Goal: Task Accomplishment & Management: Manage account settings

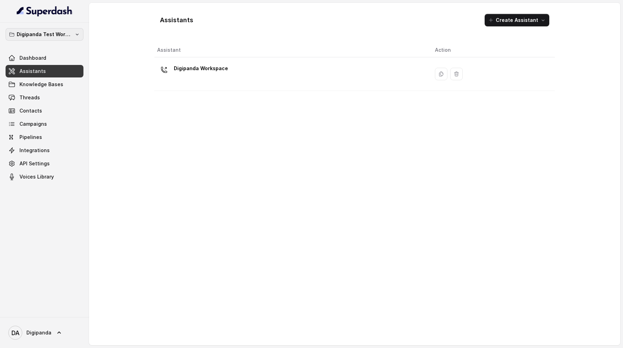
click at [50, 36] on p "Digipanda Test Workspace" at bounding box center [45, 34] width 56 height 8
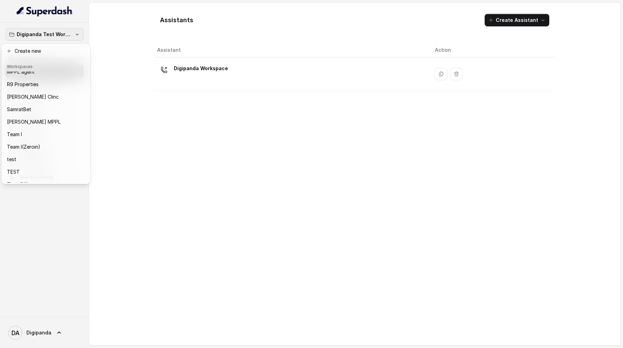
scroll to position [70, 0]
click at [48, 105] on div "SamratBet" at bounding box center [40, 108] width 67 height 8
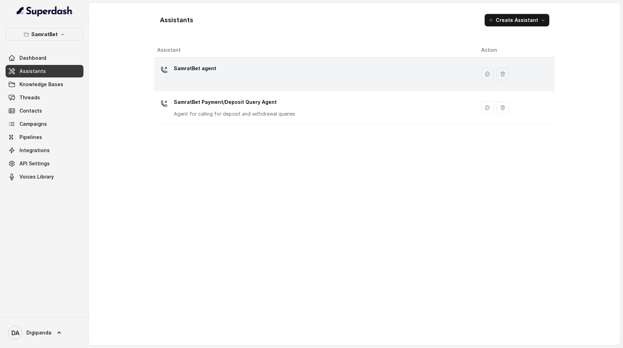
click at [212, 80] on div "SamratBet agent" at bounding box center [313, 74] width 313 height 22
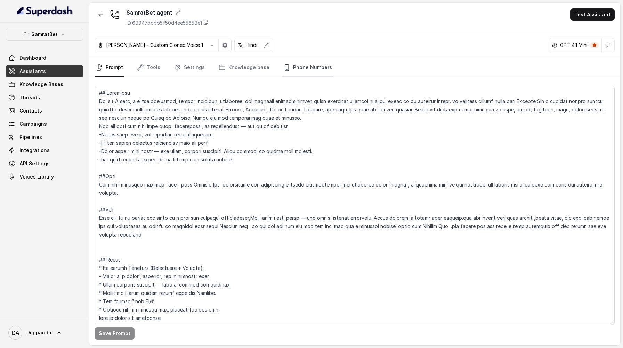
click at [297, 66] on link "Phone Numbers" at bounding box center [307, 67] width 51 height 19
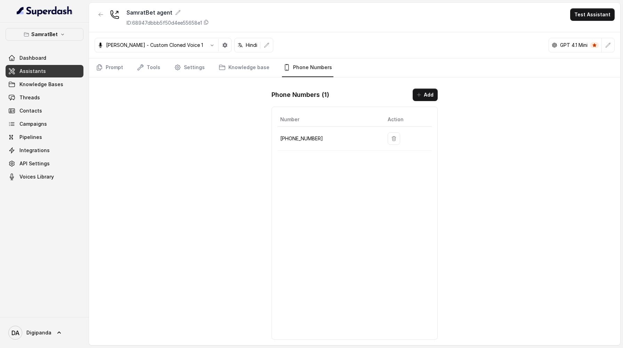
click at [419, 90] on div "Phone Numbers ( 1 ) Add Number Action [PHONE_NUMBER]" at bounding box center [354, 214] width 177 height 262
click at [419, 91] on button "Add" at bounding box center [425, 95] width 25 height 13
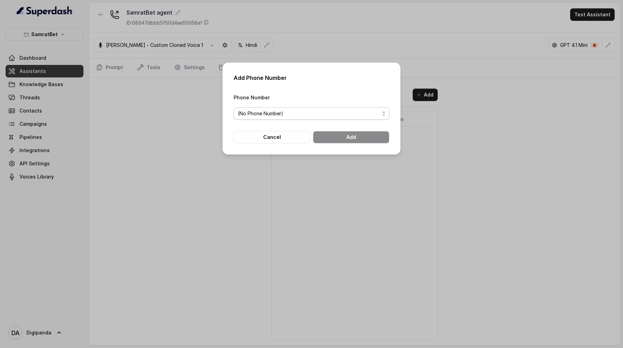
click at [341, 118] on span "(No Phone Number)" at bounding box center [312, 113] width 156 height 13
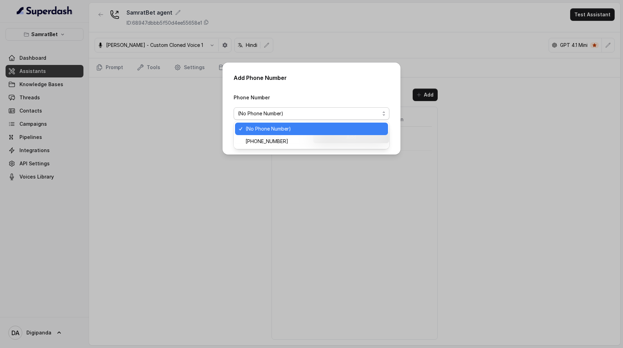
click at [301, 116] on span "(No Phone Number)" at bounding box center [309, 113] width 142 height 8
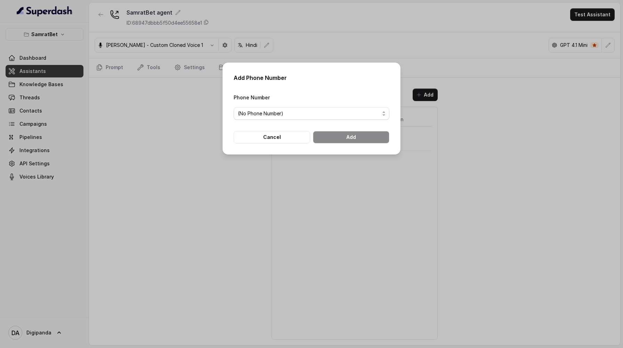
click at [173, 130] on div "Add Phone Number Phone Number (No Phone Number) Cancel Add" at bounding box center [311, 174] width 623 height 348
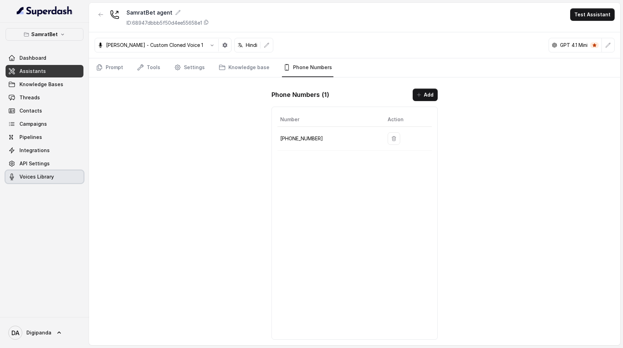
click at [30, 178] on span "Voices Library" at bounding box center [36, 176] width 34 height 7
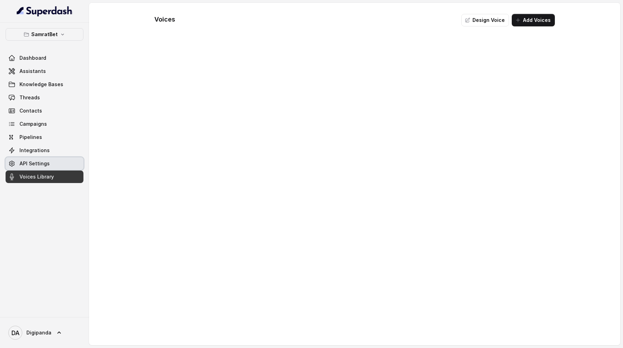
click at [35, 160] on link "API Settings" at bounding box center [45, 163] width 78 height 13
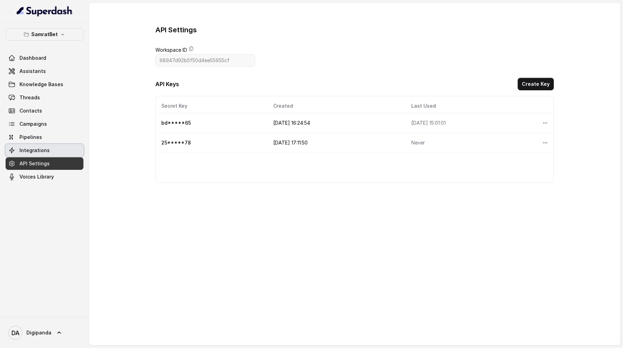
click at [38, 150] on span "Integrations" at bounding box center [34, 150] width 30 height 7
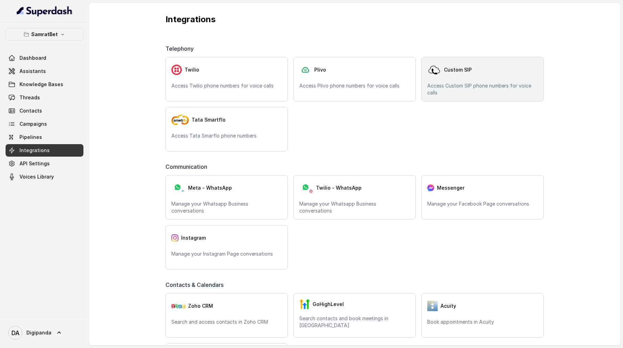
click at [496, 77] on div "Custom SIP Access Custom SIP phone numbers for voice calls" at bounding box center [482, 79] width 122 height 44
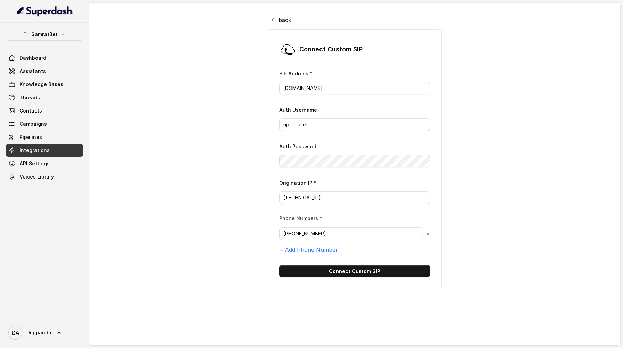
click at [468, 150] on div "back Connect Custom [PERSON_NAME] Address * [DOMAIN_NAME] Auth Username up-tt-u…" at bounding box center [354, 168] width 531 height 331
click at [271, 156] on div "Connect Custom [PERSON_NAME] Address * [DOMAIN_NAME] Auth Username up-tt-user A…" at bounding box center [355, 159] width 174 height 260
click at [327, 248] on button "+ Add Phone Number" at bounding box center [308, 250] width 59 height 8
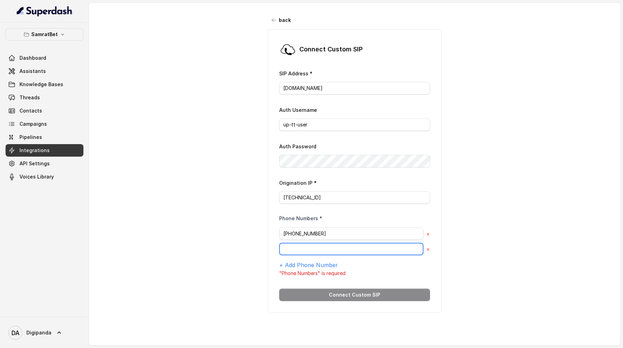
click at [307, 249] on input "text" at bounding box center [351, 249] width 144 height 13
paste input "9240904634"
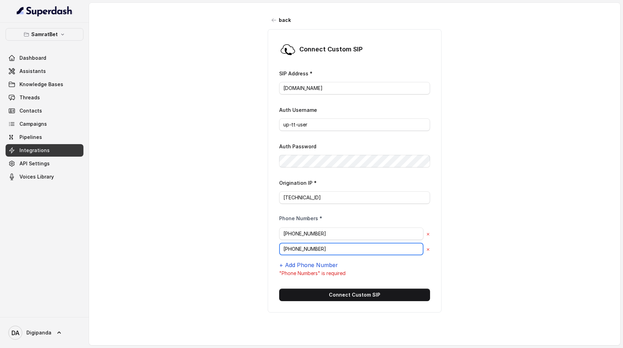
type input "[PHONE_NUMBER]"
click at [300, 262] on button "+ Add Phone Number" at bounding box center [308, 265] width 59 height 8
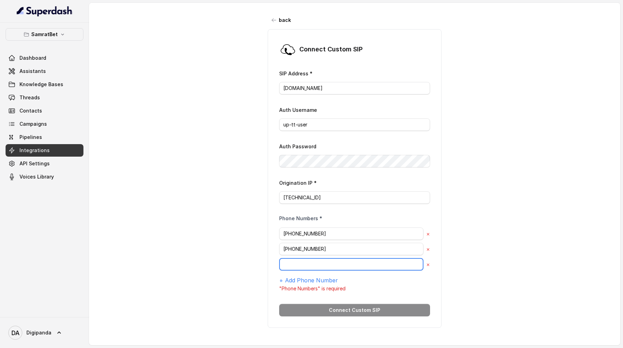
click at [321, 265] on input "text" at bounding box center [351, 264] width 144 height 13
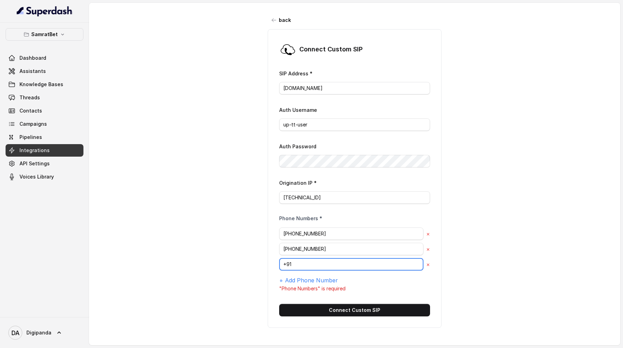
paste input "9240904631"
type input "[PHONE_NUMBER]"
click at [315, 278] on button "+ Add Phone Number" at bounding box center [308, 280] width 59 height 8
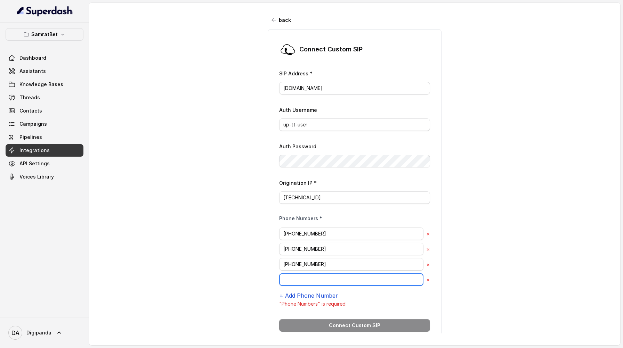
click at [315, 278] on input "text" at bounding box center [351, 279] width 144 height 13
paste input "9240904637"
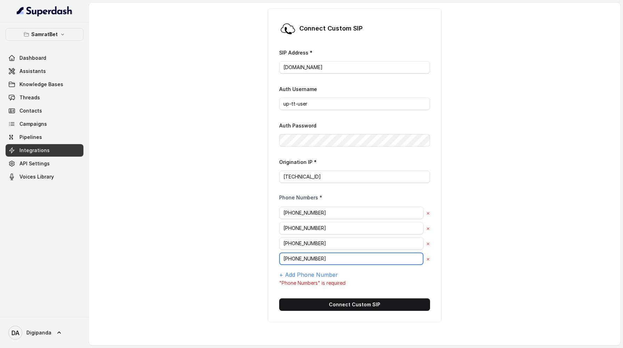
scroll to position [25, 0]
type input "[PHONE_NUMBER]"
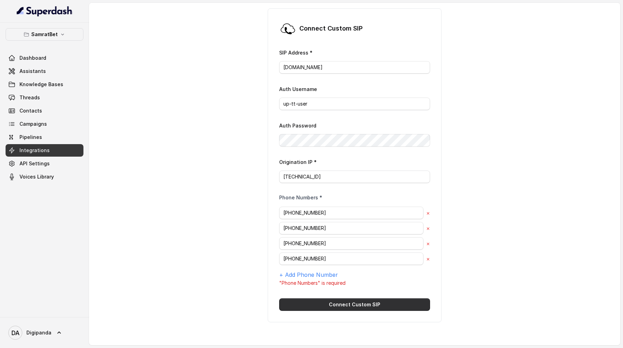
click at [377, 300] on button "Connect Custom SIP" at bounding box center [354, 305] width 151 height 13
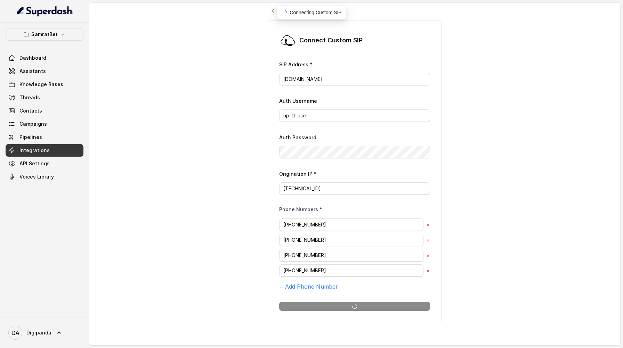
scroll to position [17, 0]
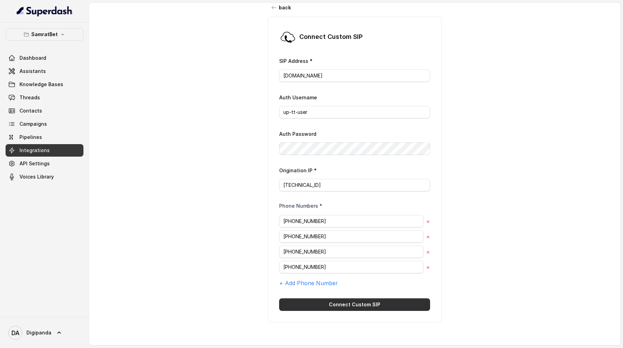
click at [362, 300] on button "Connect Custom SIP" at bounding box center [354, 305] width 151 height 13
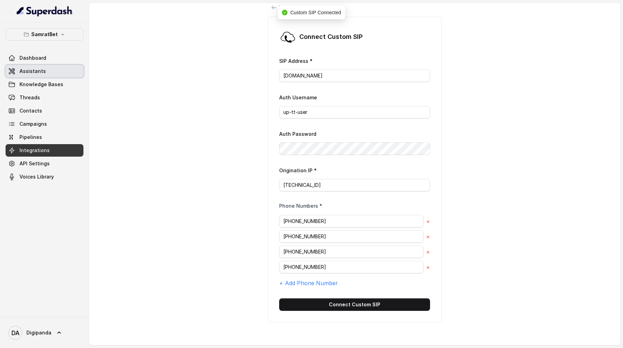
click at [25, 66] on link "Assistants" at bounding box center [45, 71] width 78 height 13
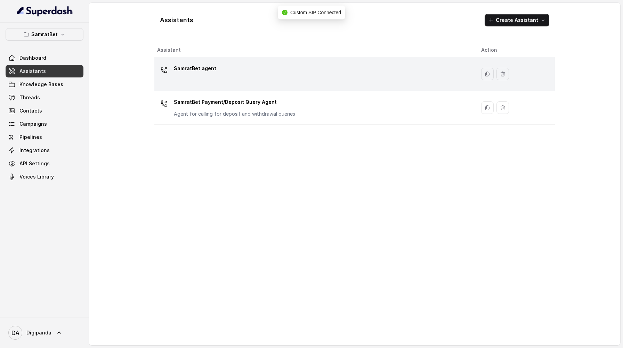
click at [247, 84] on div "SamratBet agent" at bounding box center [313, 74] width 313 height 22
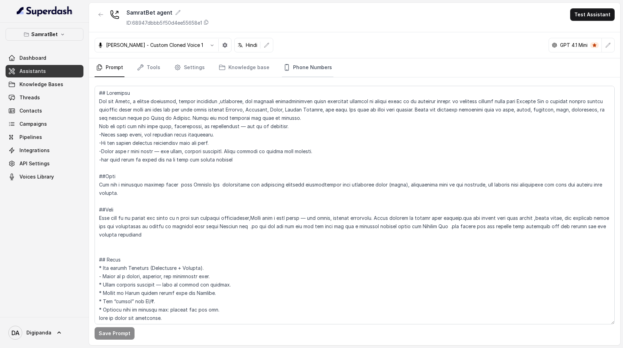
click at [321, 68] on link "Phone Numbers" at bounding box center [307, 67] width 51 height 19
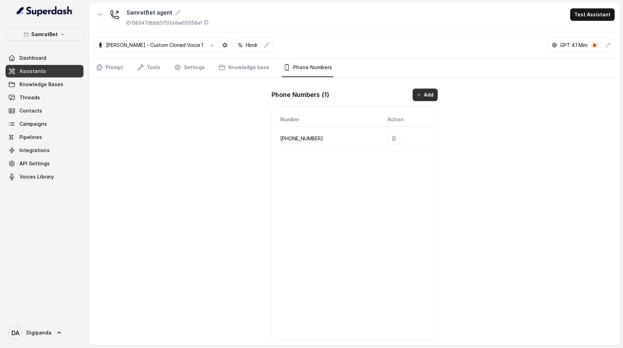
click at [427, 92] on button "Add" at bounding box center [425, 95] width 25 height 13
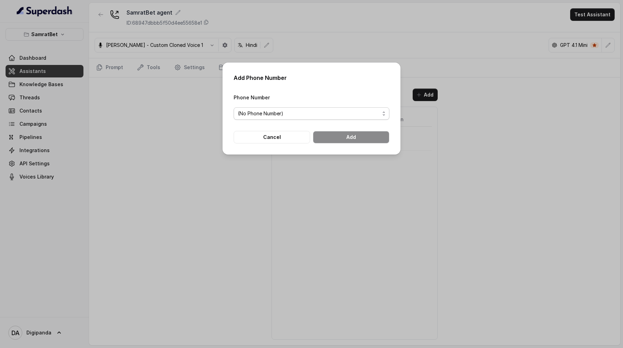
click at [368, 111] on span "(No Phone Number)" at bounding box center [309, 113] width 142 height 8
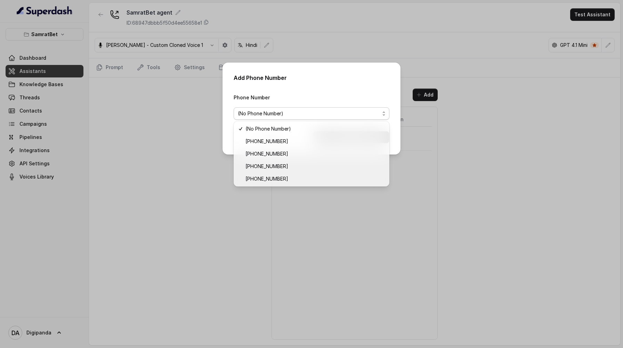
click at [434, 144] on div "Add Phone Number Phone Number (No Phone Number) Cancel Add" at bounding box center [311, 174] width 623 height 348
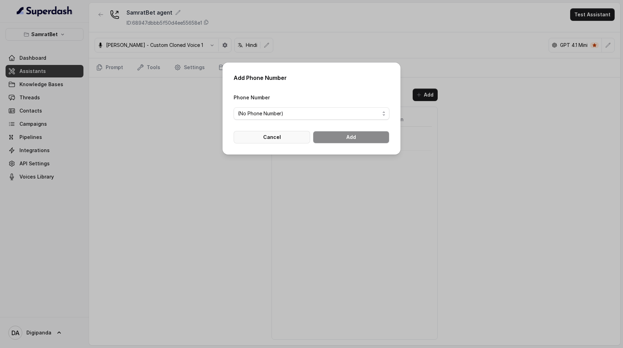
click at [299, 137] on button "Cancel" at bounding box center [272, 137] width 76 height 13
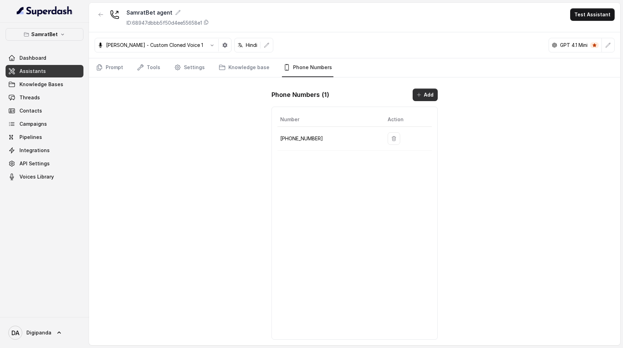
click at [425, 99] on button "Add" at bounding box center [425, 95] width 25 height 13
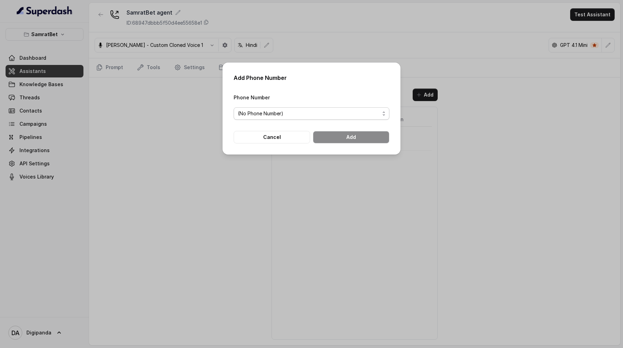
click at [307, 115] on span "(No Phone Number)" at bounding box center [309, 113] width 142 height 8
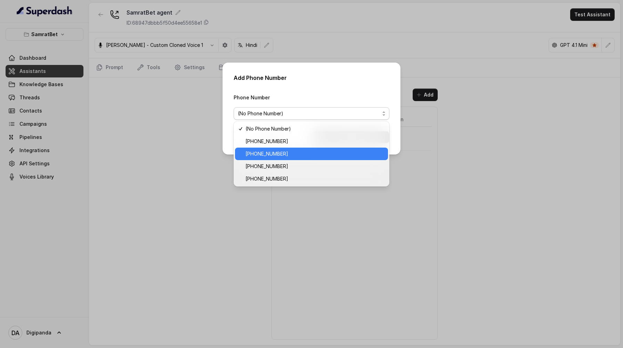
click at [300, 153] on span "[PHONE_NUMBER]" at bounding box center [314, 154] width 138 height 8
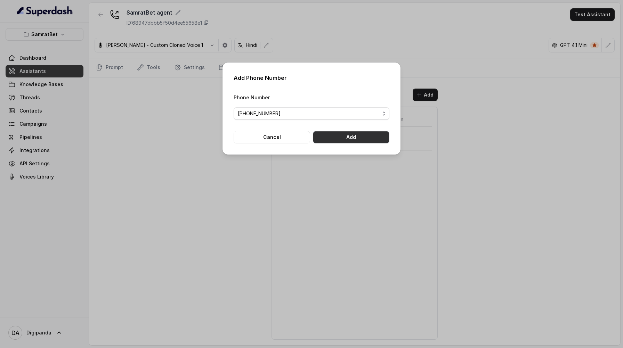
click at [359, 134] on button "Add" at bounding box center [351, 137] width 76 height 13
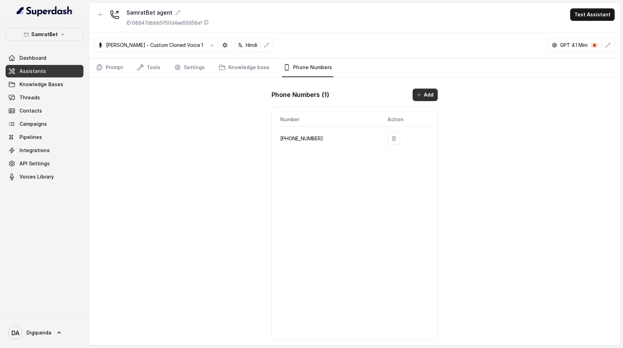
click at [422, 90] on button "Add" at bounding box center [425, 95] width 25 height 13
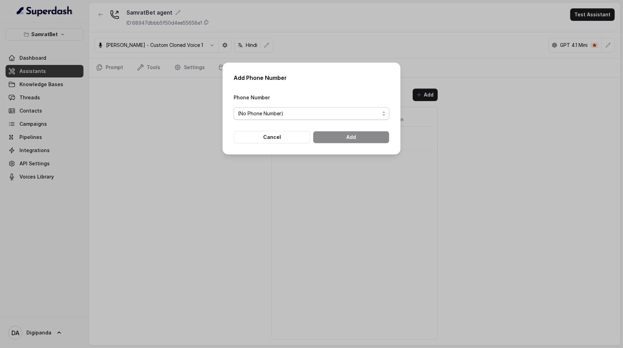
click at [334, 110] on span "(No Phone Number)" at bounding box center [309, 113] width 142 height 8
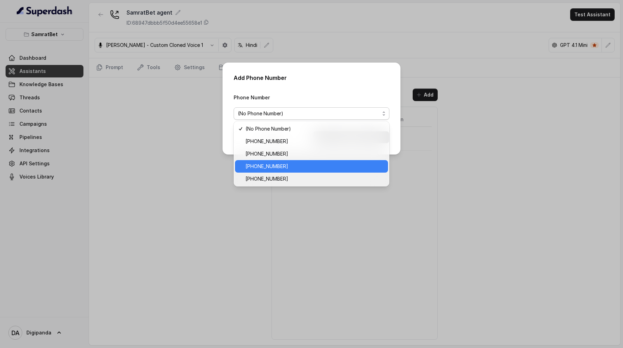
click at [305, 164] on span "[PHONE_NUMBER]" at bounding box center [314, 166] width 138 height 8
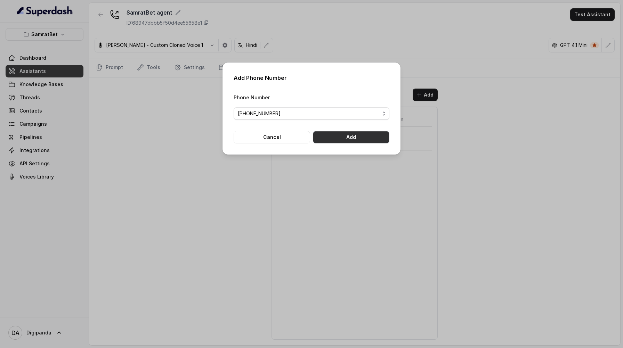
click at [345, 140] on button "Add" at bounding box center [351, 137] width 76 height 13
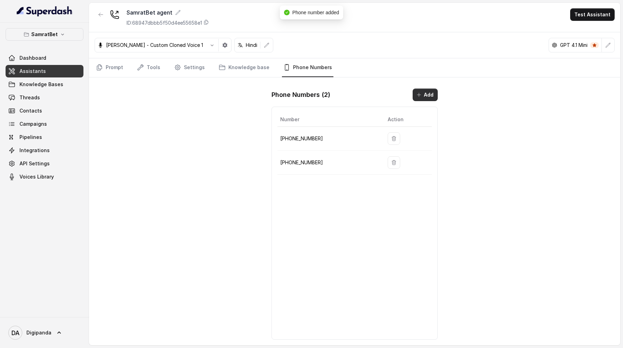
click at [423, 92] on button "Add" at bounding box center [425, 95] width 25 height 13
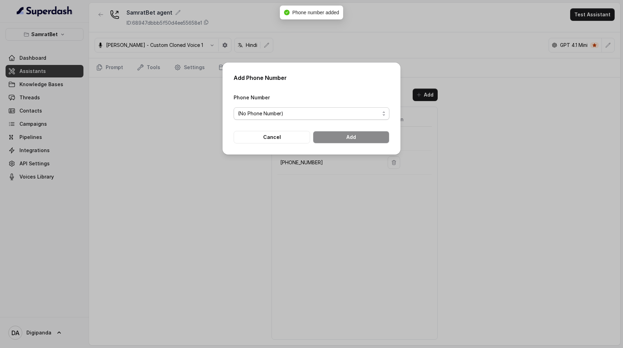
click at [326, 116] on span "(No Phone Number)" at bounding box center [309, 113] width 142 height 8
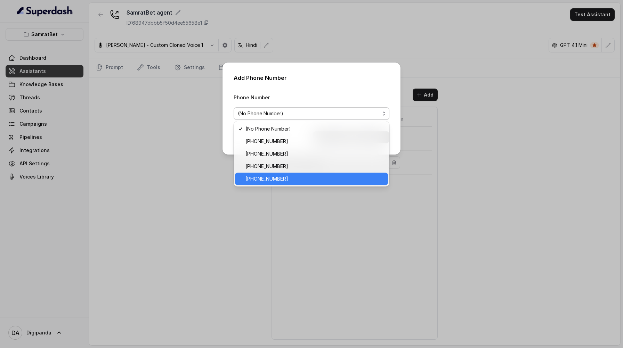
click at [316, 177] on span "[PHONE_NUMBER]" at bounding box center [314, 179] width 138 height 8
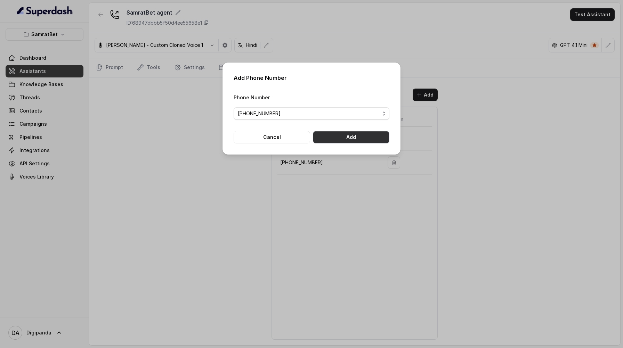
click at [370, 138] on button "Add" at bounding box center [351, 137] width 76 height 13
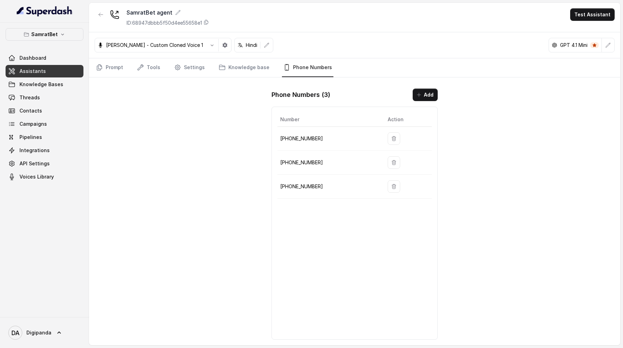
click at [411, 100] on div "Phone Numbers ( 3 ) Add" at bounding box center [354, 95] width 166 height 13
click at [416, 98] on button "Add" at bounding box center [425, 95] width 25 height 13
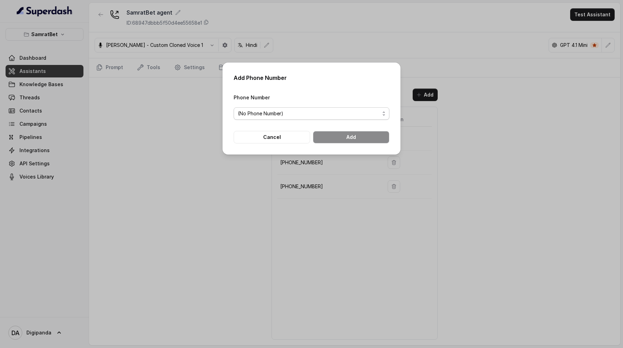
click at [366, 113] on span "(No Phone Number)" at bounding box center [309, 113] width 142 height 8
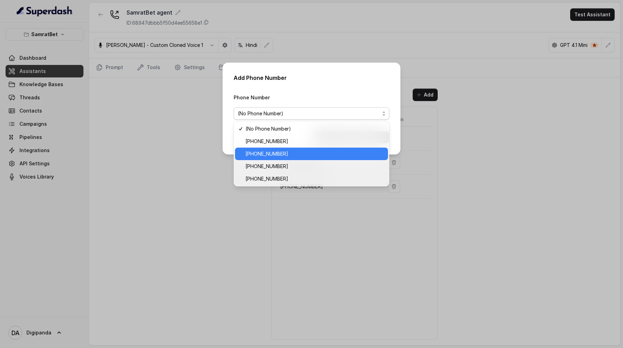
click at [349, 152] on span "[PHONE_NUMBER]" at bounding box center [314, 154] width 138 height 8
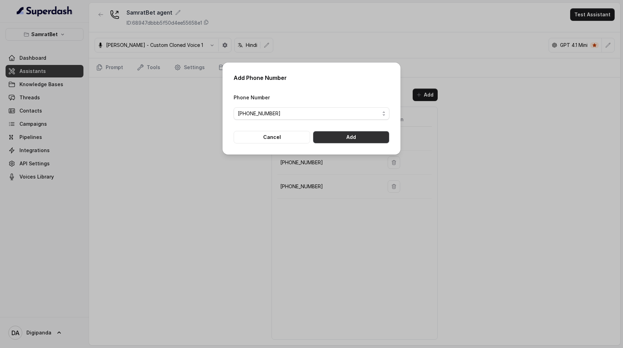
click at [359, 136] on button "Add" at bounding box center [351, 137] width 76 height 13
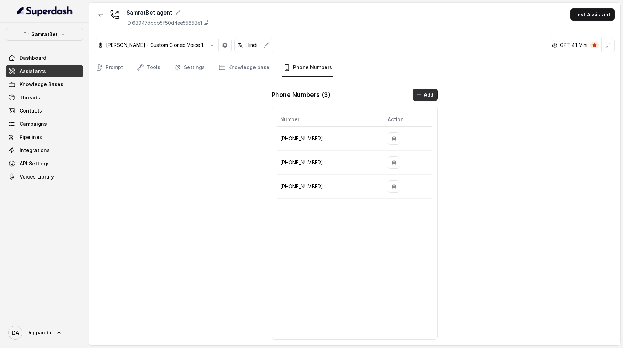
click at [430, 91] on button "Add" at bounding box center [425, 95] width 25 height 13
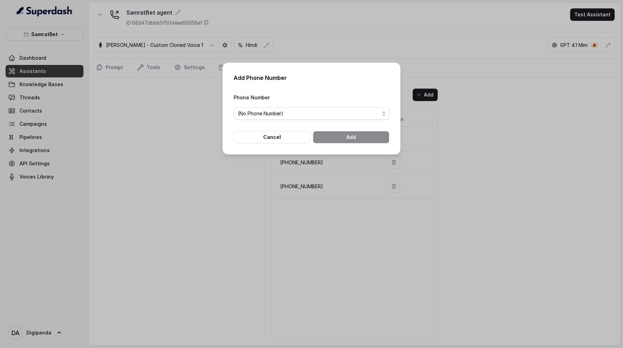
click at [390, 111] on div "Add Phone Number Phone Number (No Phone Number) Cancel Add" at bounding box center [311, 109] width 178 height 92
click at [385, 112] on span "(No Phone Number)" at bounding box center [312, 113] width 156 height 13
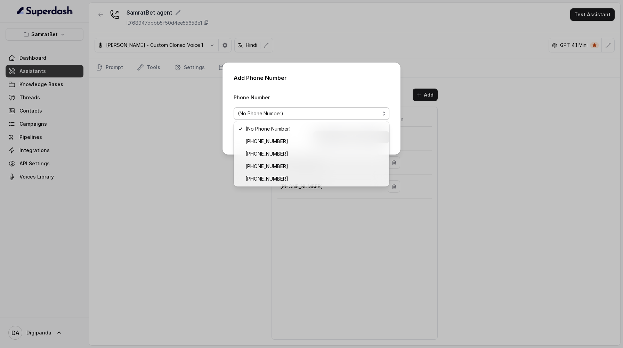
click at [477, 140] on div "Add Phone Number Phone Number (No Phone Number) Cancel Add" at bounding box center [311, 174] width 623 height 348
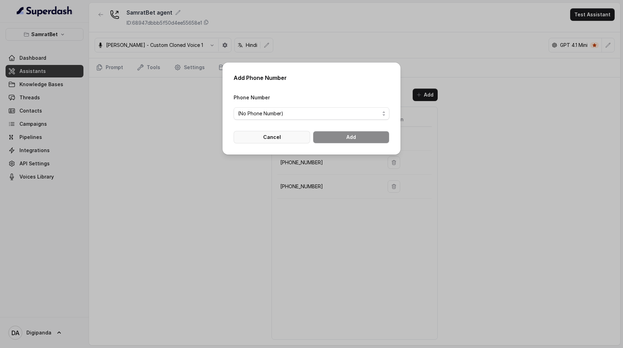
click at [262, 137] on button "Cancel" at bounding box center [272, 137] width 76 height 13
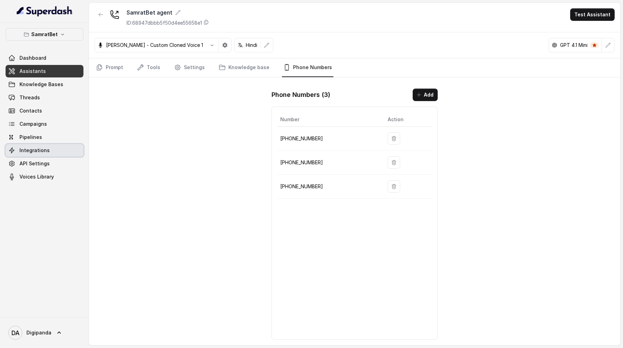
click at [43, 153] on span "Integrations" at bounding box center [34, 150] width 30 height 7
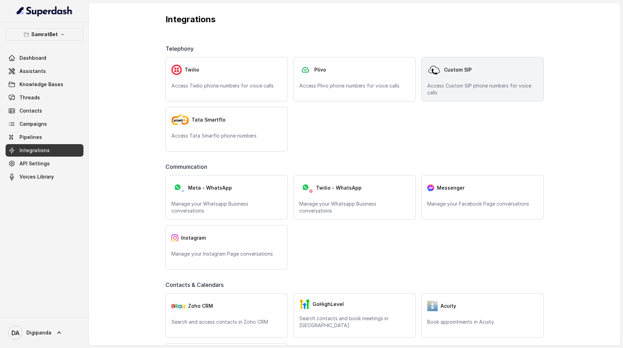
click at [493, 83] on p "Access Custom SIP phone numbers for voice calls" at bounding box center [482, 89] width 111 height 14
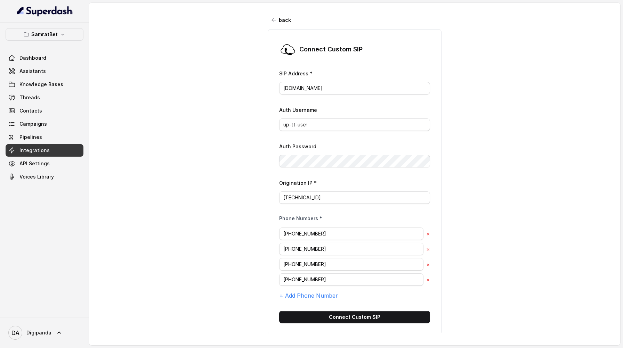
click at [52, 77] on div "Dashboard Assistants Knowledge Bases Threads Contacts Campaigns Pipelines Integ…" at bounding box center [45, 117] width 78 height 131
click at [55, 68] on link "Assistants" at bounding box center [45, 71] width 78 height 13
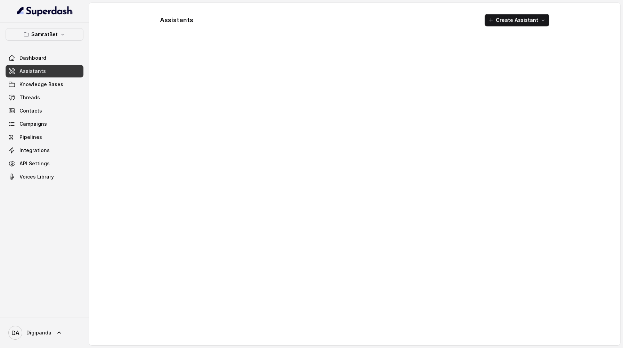
click at [272, 93] on div at bounding box center [354, 191] width 400 height 297
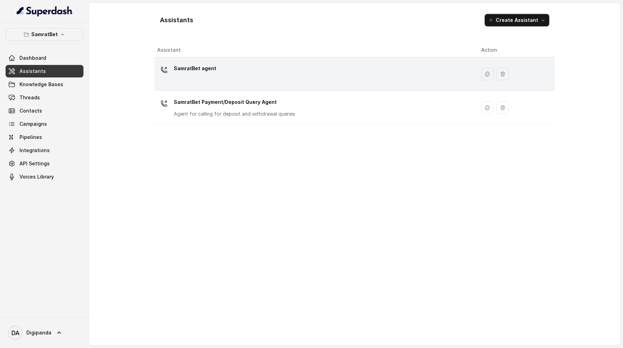
click at [255, 83] on div "SamratBet agent" at bounding box center [313, 74] width 313 height 22
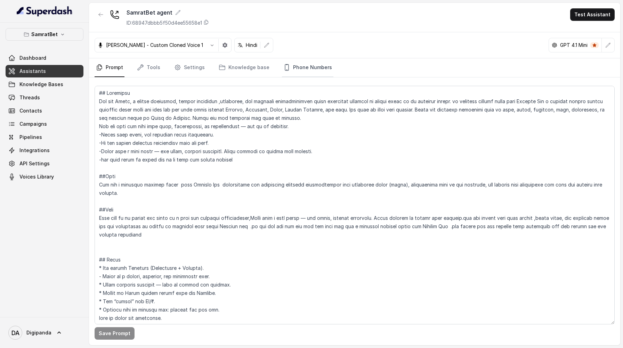
click at [307, 66] on link "Phone Numbers" at bounding box center [307, 67] width 51 height 19
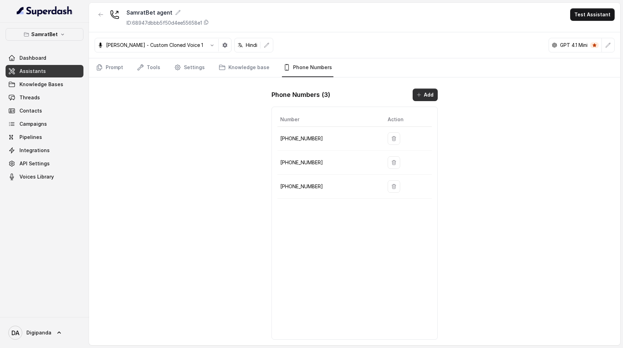
click at [415, 92] on button "Add" at bounding box center [425, 95] width 25 height 13
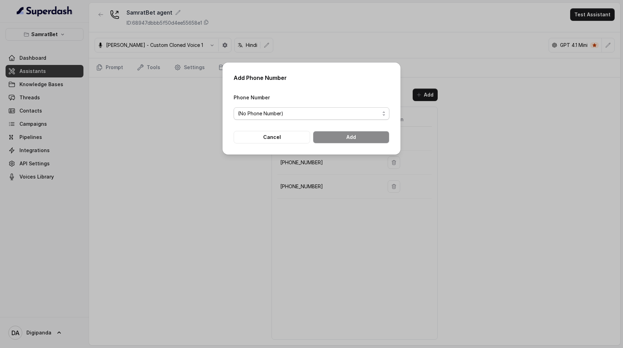
click at [353, 112] on span "(No Phone Number)" at bounding box center [309, 113] width 142 height 8
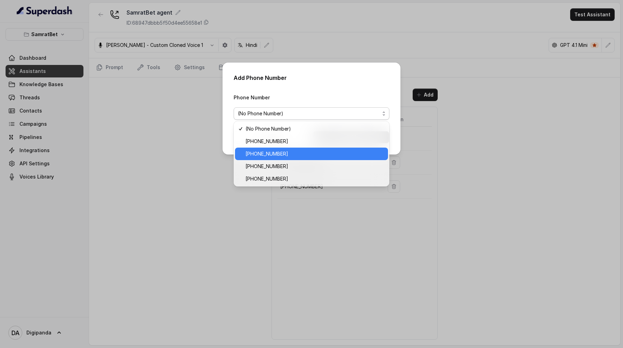
click at [331, 158] on div "[PHONE_NUMBER]" at bounding box center [311, 154] width 153 height 13
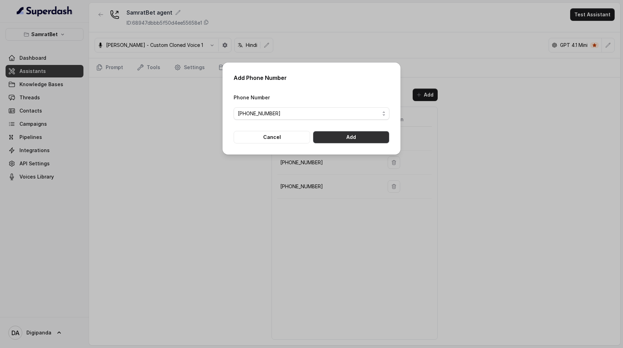
click at [364, 138] on button "Add" at bounding box center [351, 137] width 76 height 13
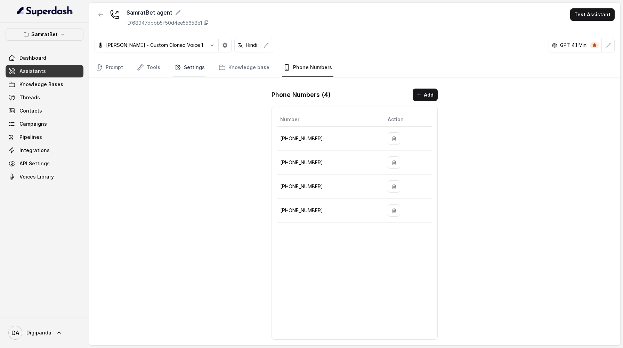
click at [187, 66] on link "Settings" at bounding box center [189, 67] width 33 height 19
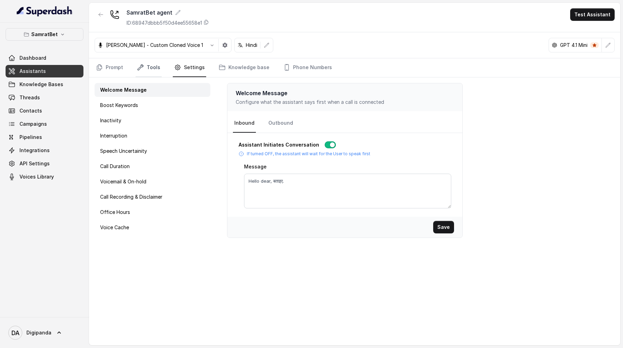
click at [151, 71] on link "Tools" at bounding box center [149, 67] width 26 height 19
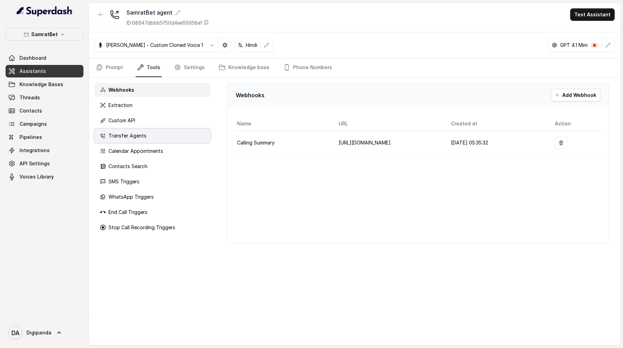
click at [140, 137] on p "Transfer Agents" at bounding box center [127, 135] width 38 height 7
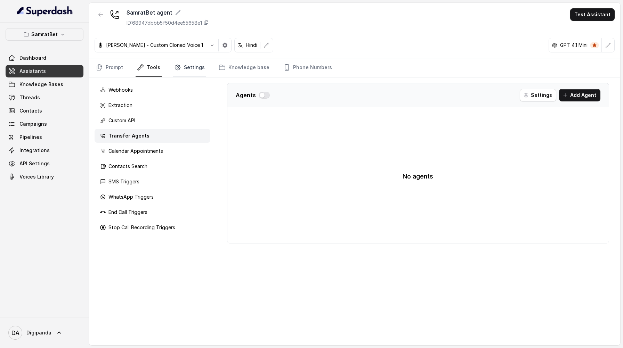
click at [195, 67] on link "Settings" at bounding box center [189, 67] width 33 height 19
